Goal: Information Seeking & Learning: Learn about a topic

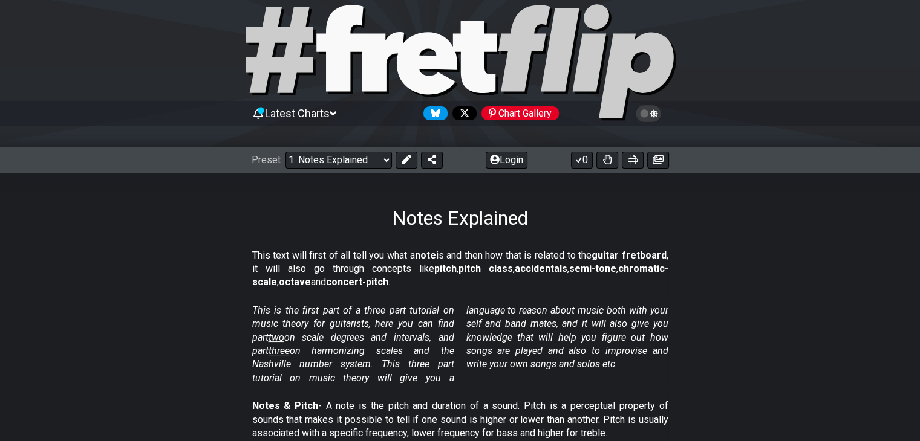
scroll to position [24, 0]
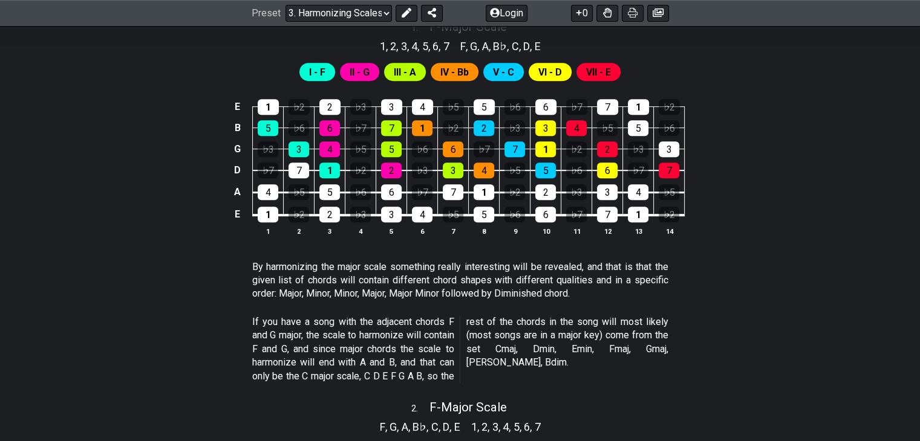
scroll to position [533, 0]
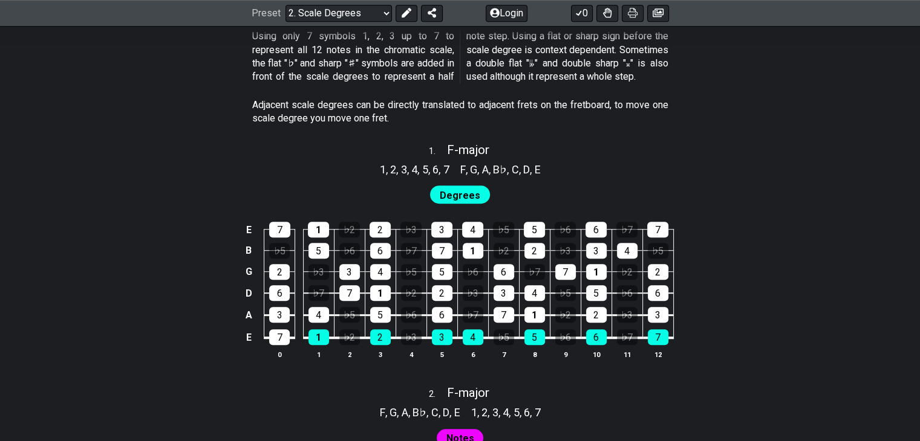
scroll to position [703, 0]
